Goal: Task Accomplishment & Management: Complete application form

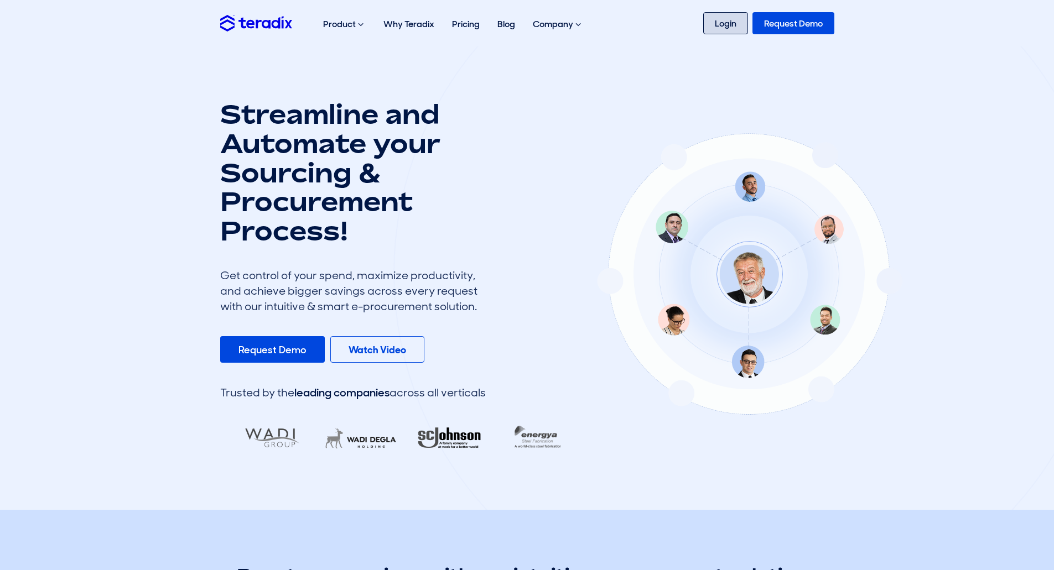
click at [618, 20] on link "Login" at bounding box center [725, 23] width 45 height 22
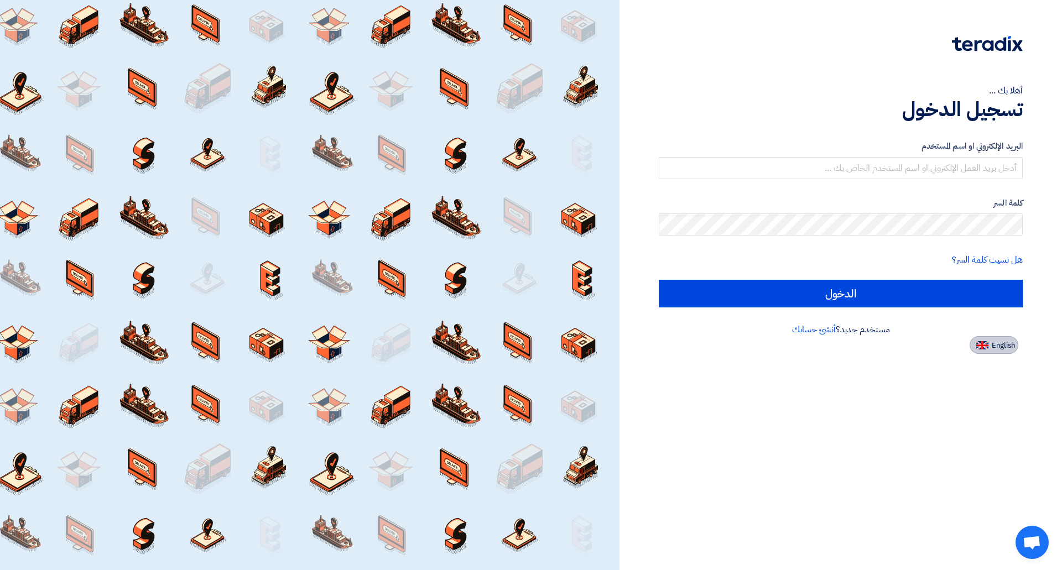
click at [983, 346] on img at bounding box center [983, 345] width 12 height 8
type input "Sign in"
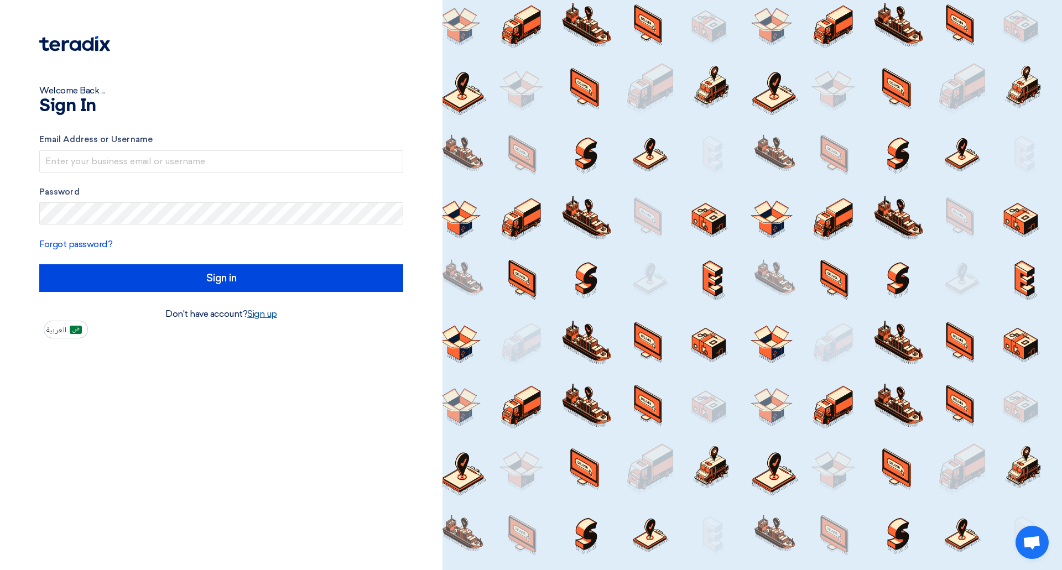
click at [264, 313] on link "Sign up" at bounding box center [262, 314] width 30 height 11
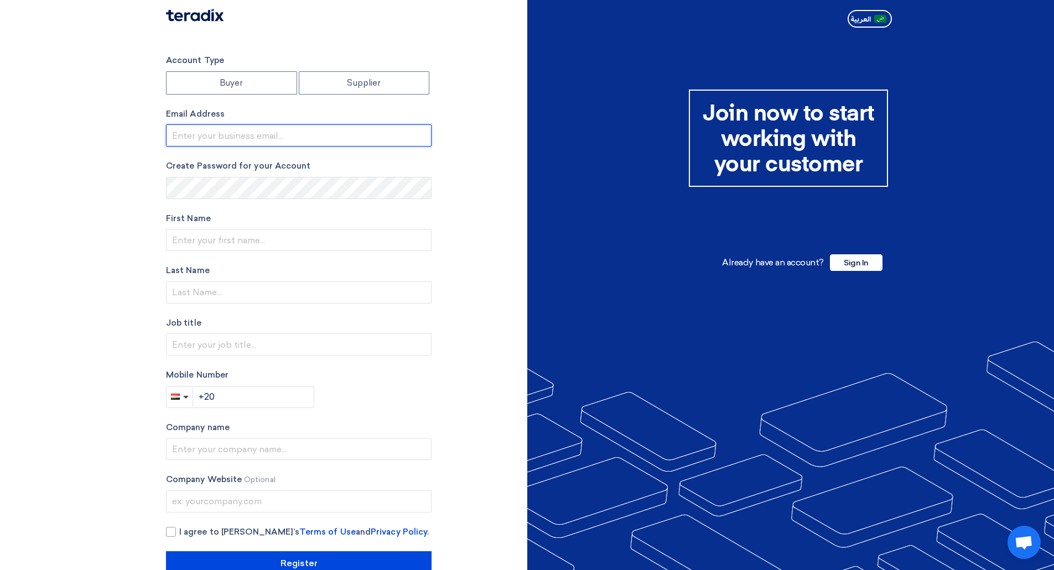
click at [201, 146] on input "email" at bounding box center [299, 135] width 266 height 22
type input "hmoussa@arabiancementcompany.com"
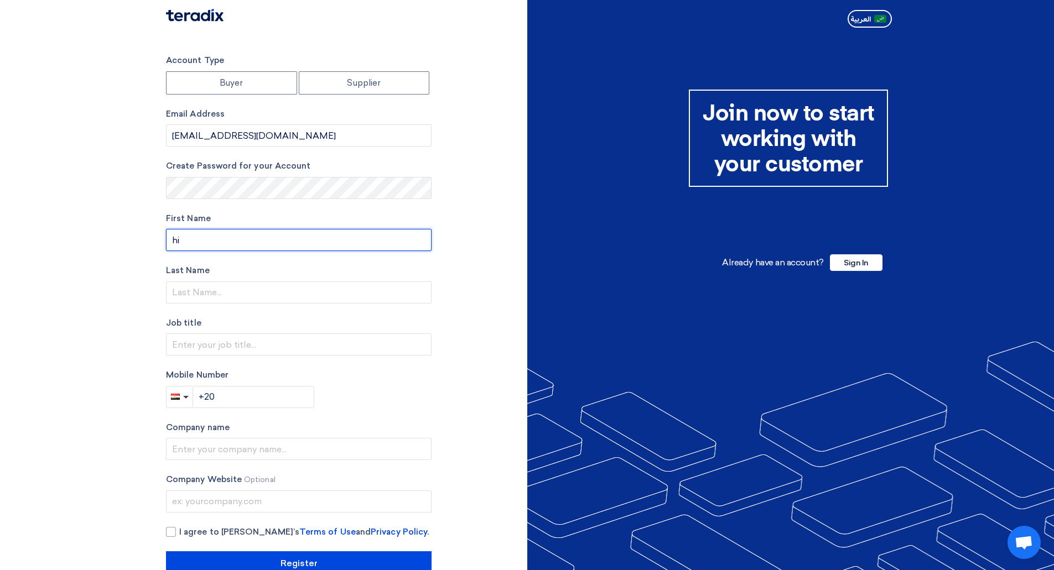
type input "h"
type input "Hisham"
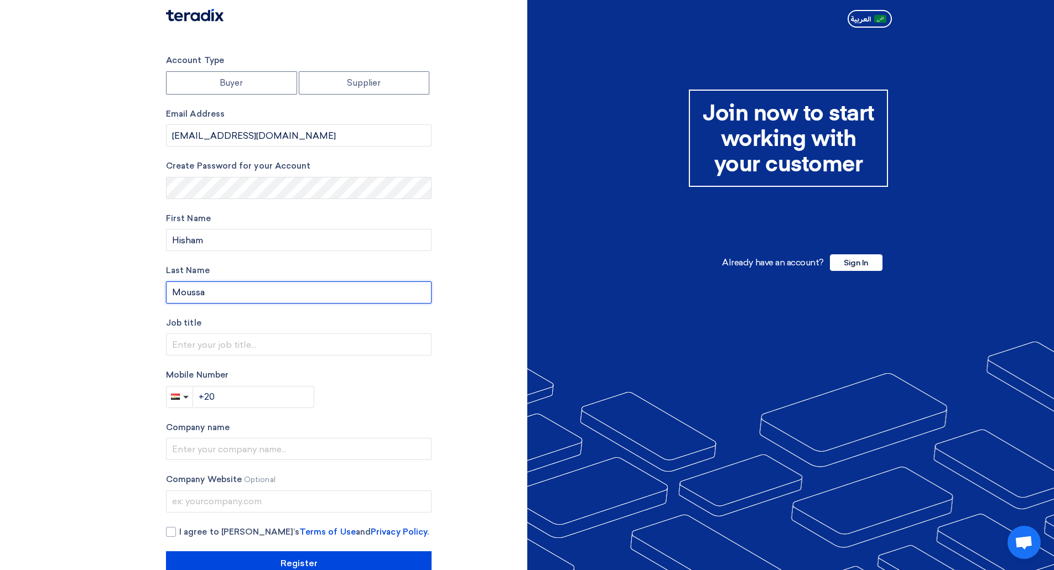
type input "Moussa"
click at [227, 398] on input "+20" at bounding box center [254, 397] width 122 height 22
type input "+20 1280008048"
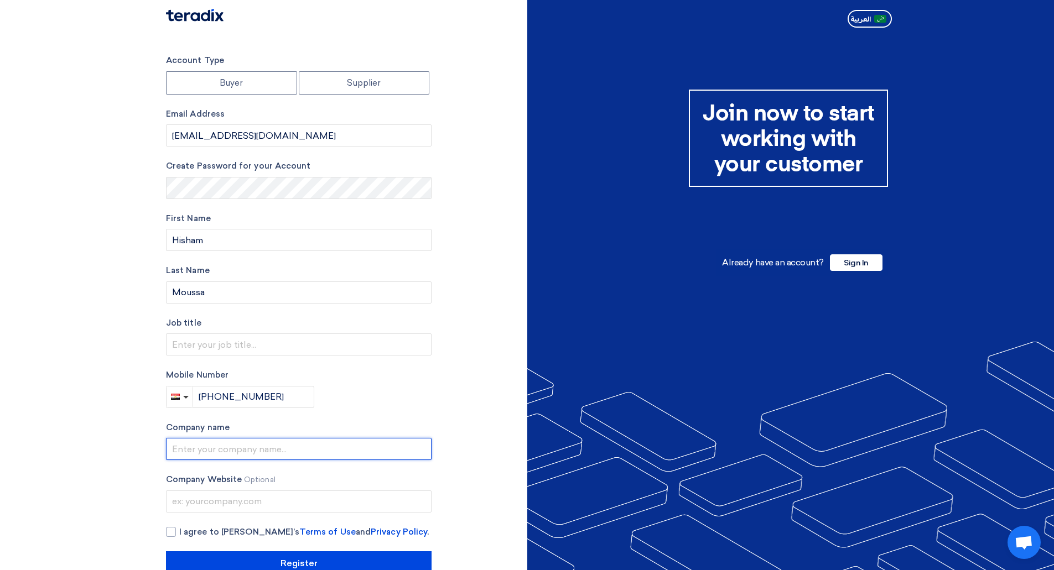
click at [204, 449] on input "text" at bounding box center [299, 449] width 266 height 22
drag, startPoint x: 299, startPoint y: 451, endPoint x: 56, endPoint y: 453, distance: 242.9
click at [56, 453] on section "Account Type Buyer Supplier Email Address hmoussa@arabiancementcompany.com Crea…" at bounding box center [527, 315] width 1054 height 566
type input "Arabiancementcompany"
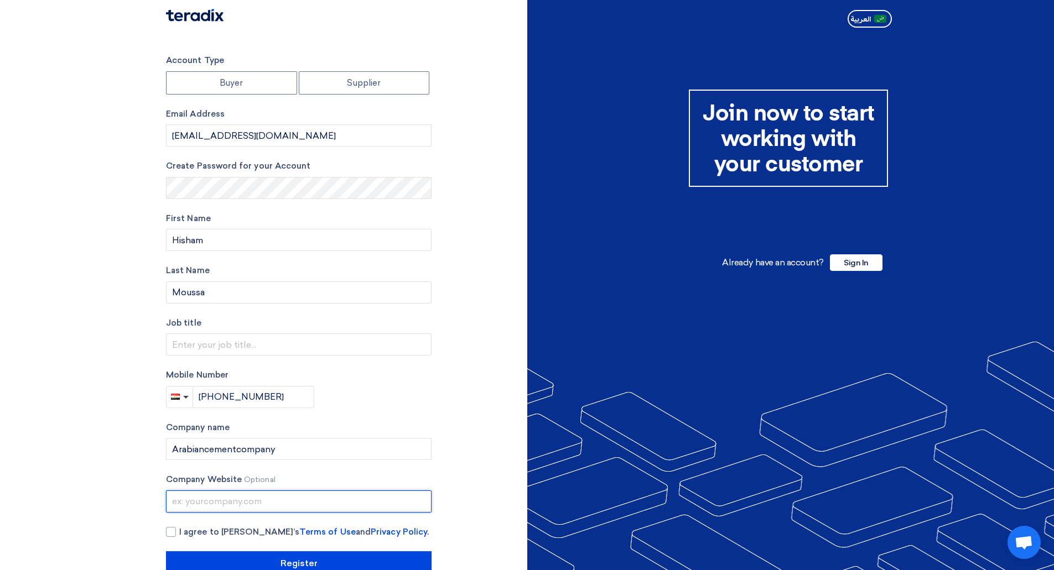
click at [196, 501] on input "text" at bounding box center [299, 502] width 266 height 22
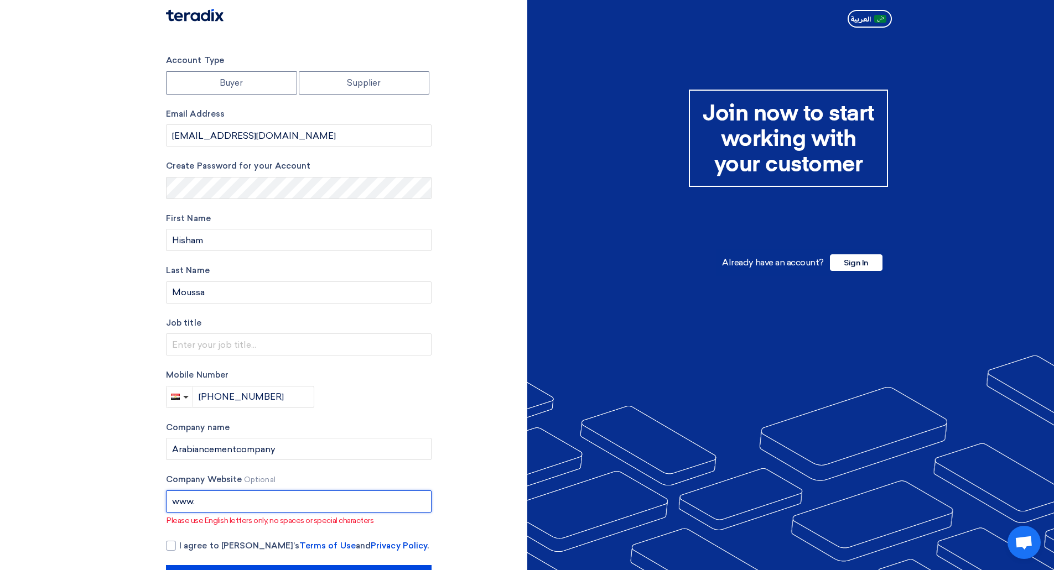
paste input "Arabiancementcompany"
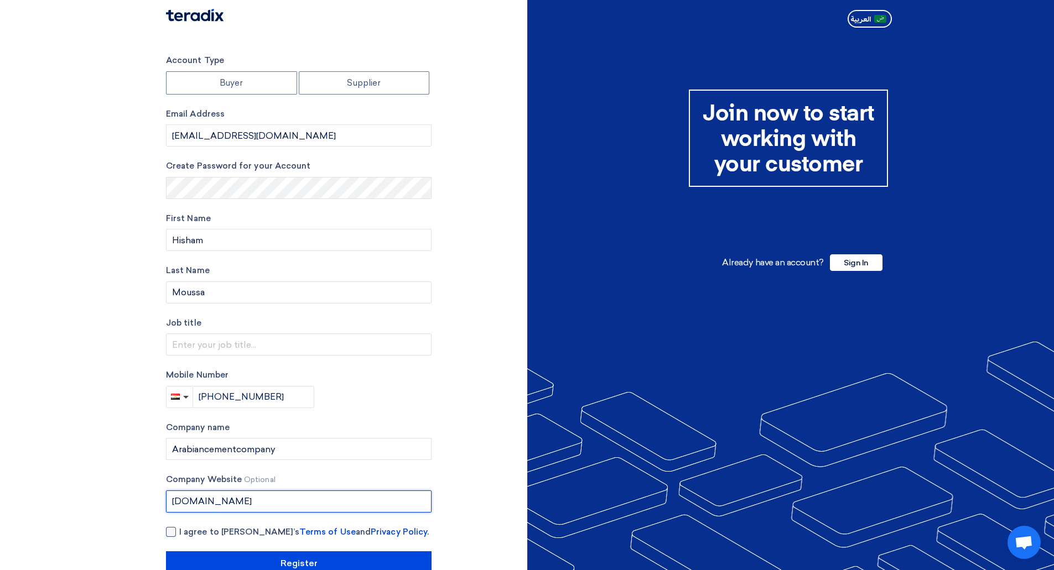
type input "www.Arabiancementcompany.com"
click at [175, 533] on div at bounding box center [171, 532] width 10 height 10
click at [179, 533] on input "I agree to Teradix’s Terms of Use and Privacy Policy ." at bounding box center [312, 537] width 266 height 22
checkbox input "true"
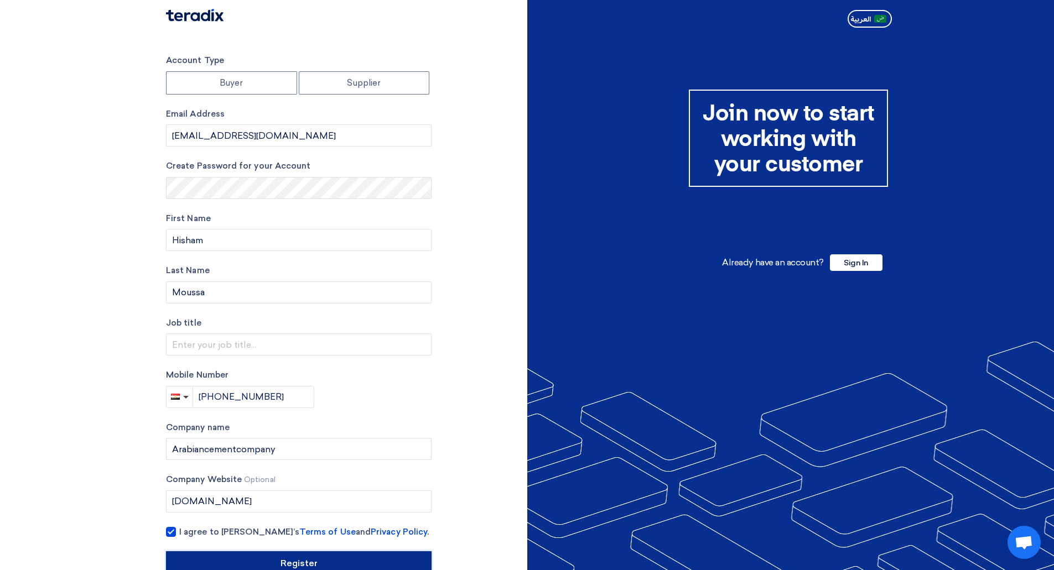
click at [220, 556] on input "Register" at bounding box center [299, 564] width 266 height 24
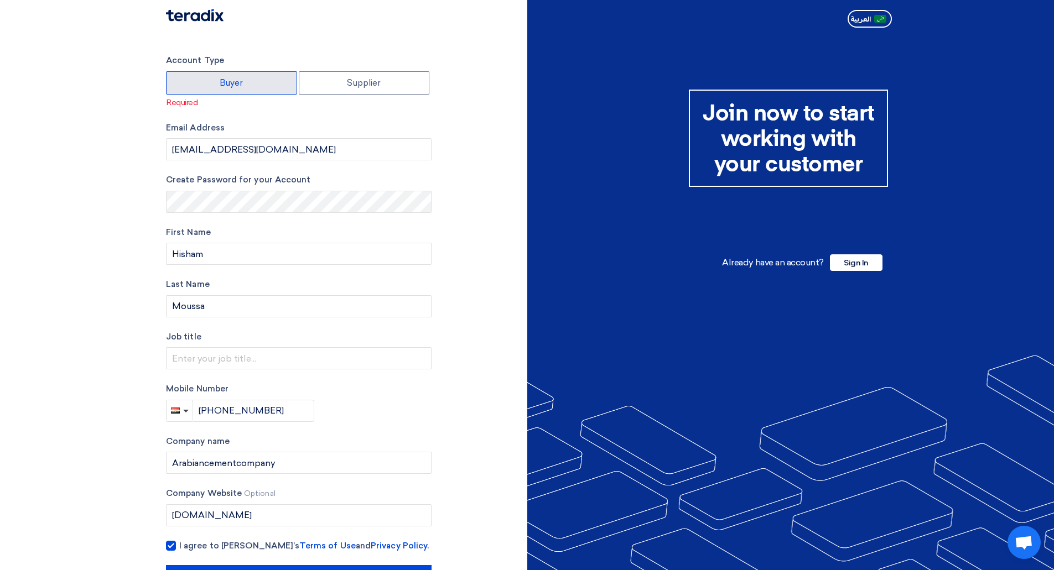
click at [224, 86] on label "Buyer" at bounding box center [231, 82] width 131 height 23
click at [224, 86] on input "Buyer" at bounding box center [232, 83] width 130 height 22
radio input "true"
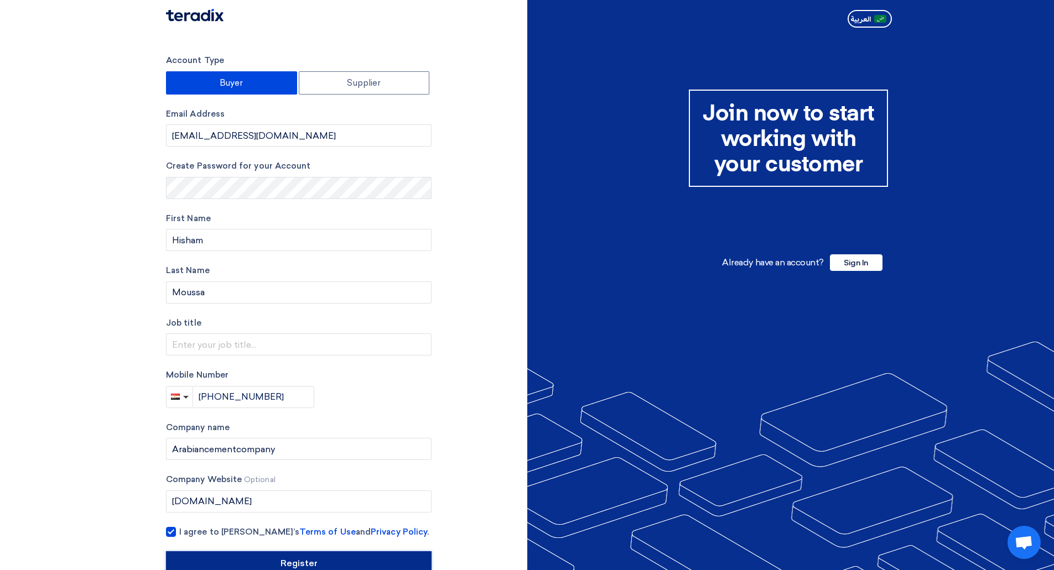
click at [273, 558] on input "Register" at bounding box center [299, 564] width 266 height 24
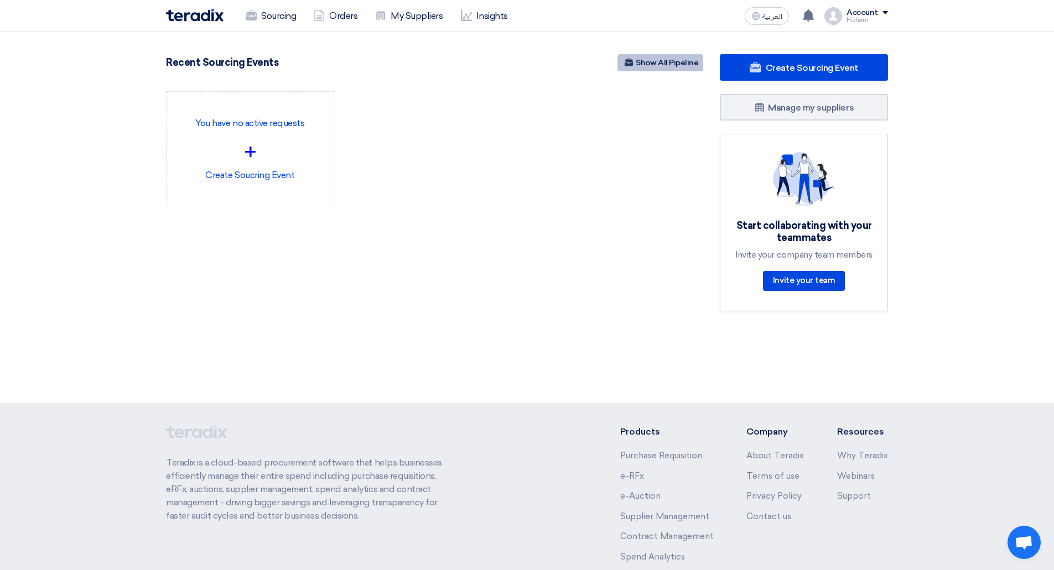
click at [651, 64] on link "Show All Pipeline" at bounding box center [660, 62] width 86 height 17
